Goal: Find specific page/section: Find specific page/section

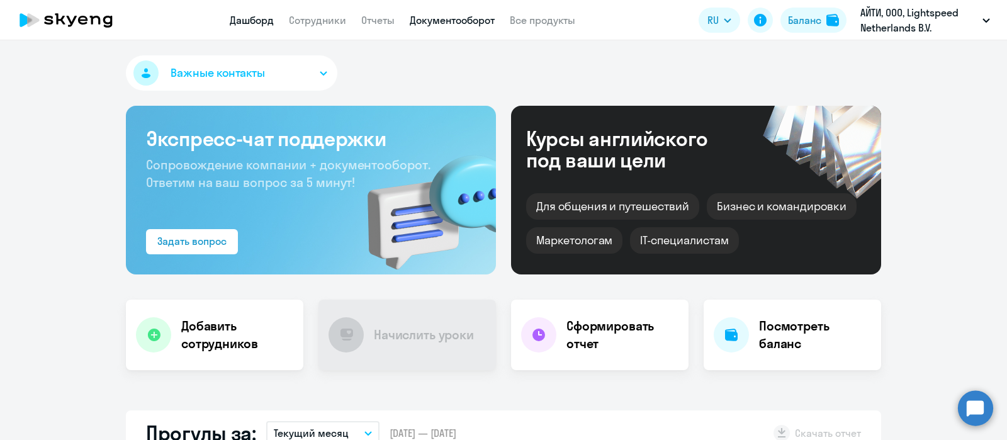
click at [466, 19] on link "Документооборот" at bounding box center [452, 20] width 85 height 13
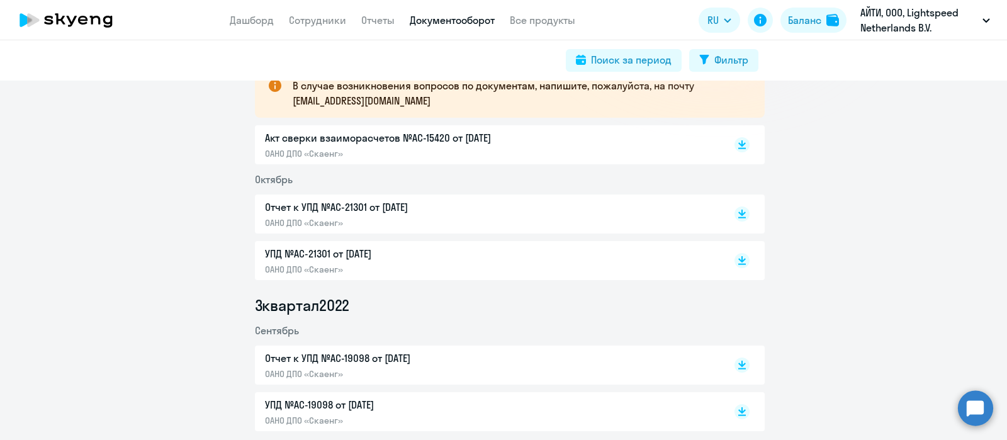
scroll to position [244, 0]
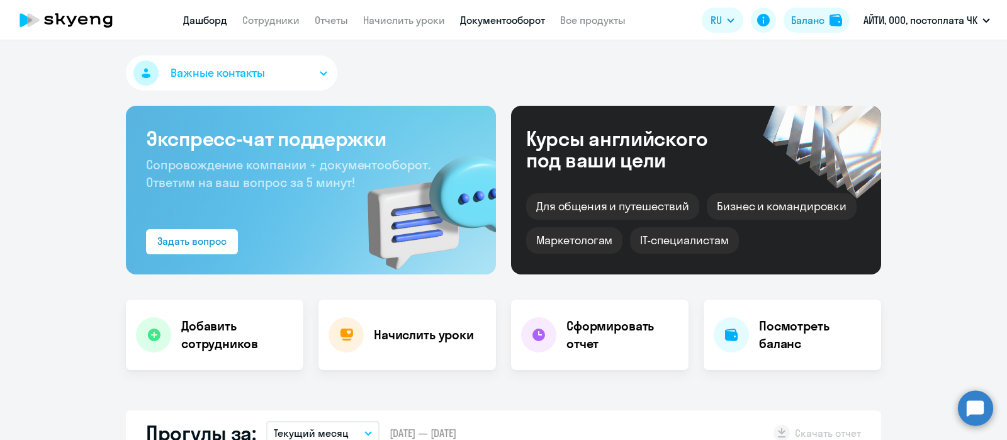
select select "30"
click at [519, 20] on link "Документооборот" at bounding box center [502, 20] width 85 height 13
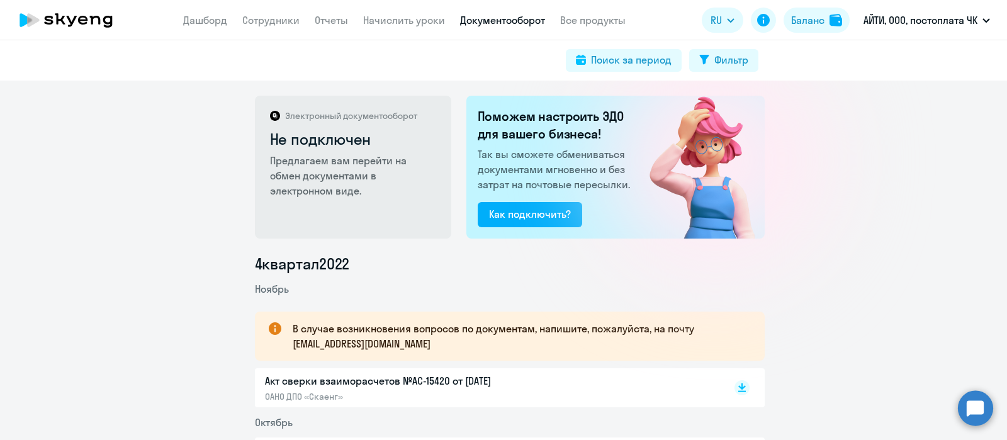
scroll to position [192, 0]
